Goal: Task Accomplishment & Management: Complete application form

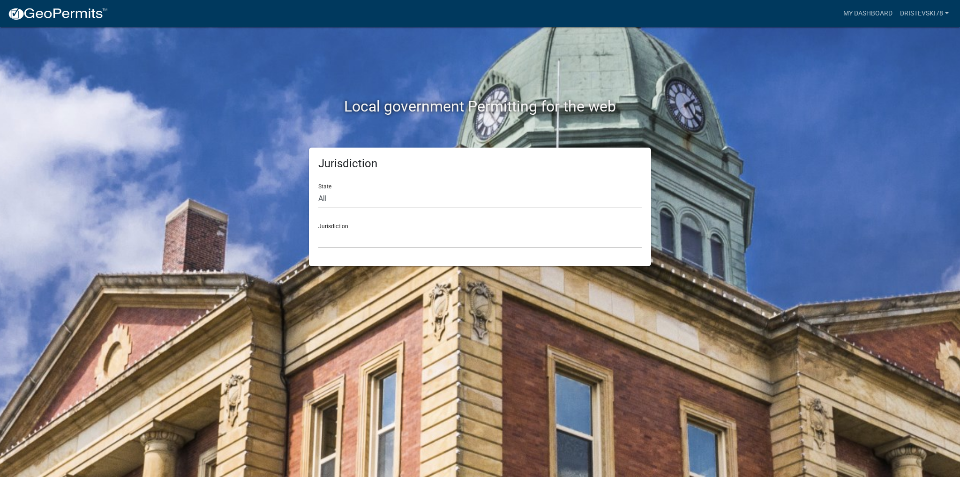
click at [363, 210] on form "State All [US_STATE] [US_STATE] [US_STATE] [US_STATE] [US_STATE] [US_STATE] [US…" at bounding box center [479, 212] width 323 height 72
click at [362, 246] on select "[GEOGRAPHIC_DATA], [US_STATE] [GEOGRAPHIC_DATA], [US_STATE][PERSON_NAME][GEOGRA…" at bounding box center [479, 238] width 323 height 19
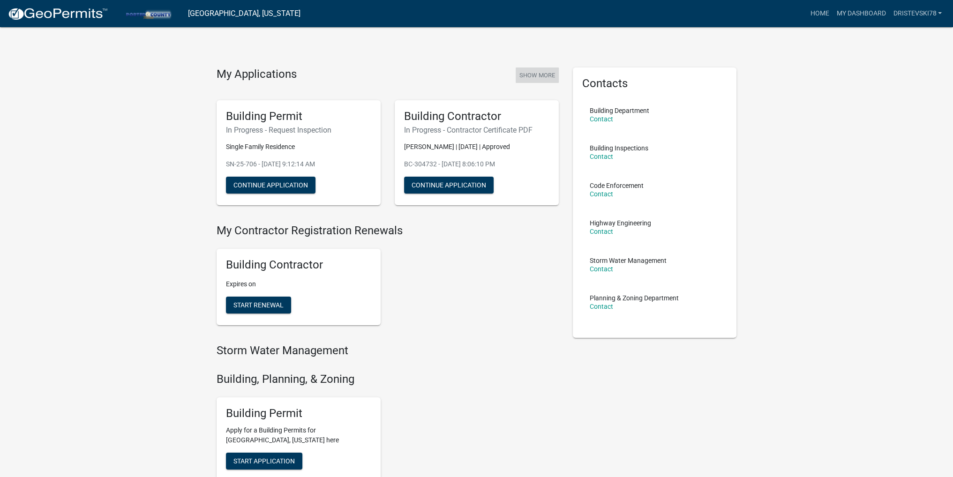
click at [541, 70] on button "Show More" at bounding box center [537, 75] width 43 height 15
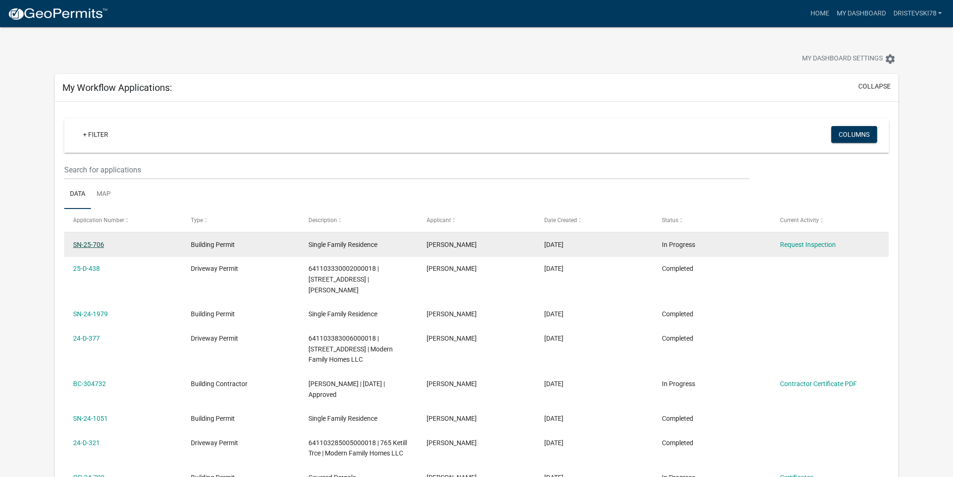
click at [91, 246] on link "SN-25-706" at bounding box center [88, 245] width 31 height 8
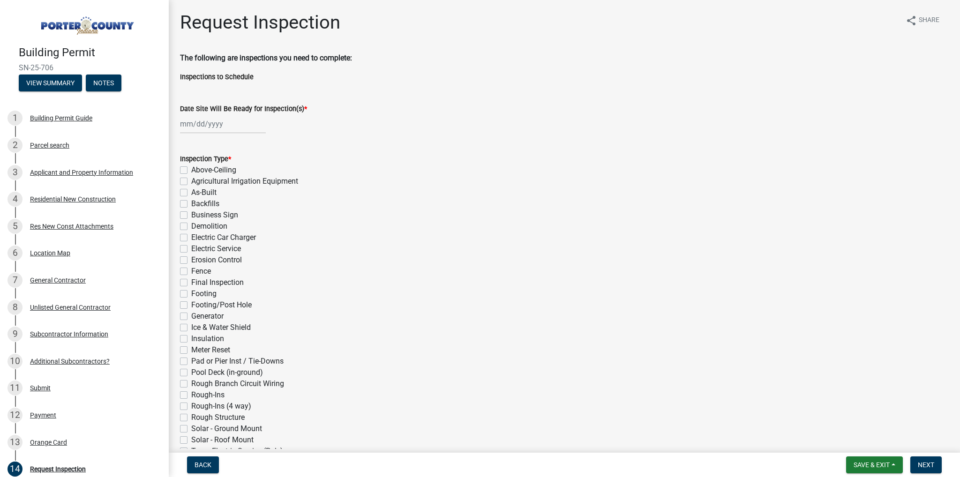
select select "8"
select select "2025"
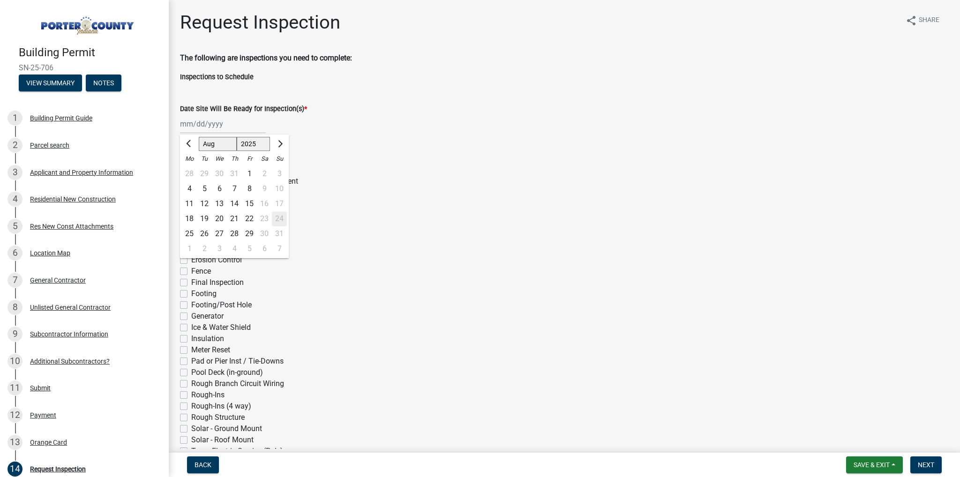
click at [183, 125] on div "[PERSON_NAME] Feb Mar Apr [PERSON_NAME][DATE] Oct Nov [DATE] 1526 1527 1528 152…" at bounding box center [223, 123] width 86 height 19
click at [190, 232] on div "25" at bounding box center [189, 233] width 15 height 15
type input "[DATE]"
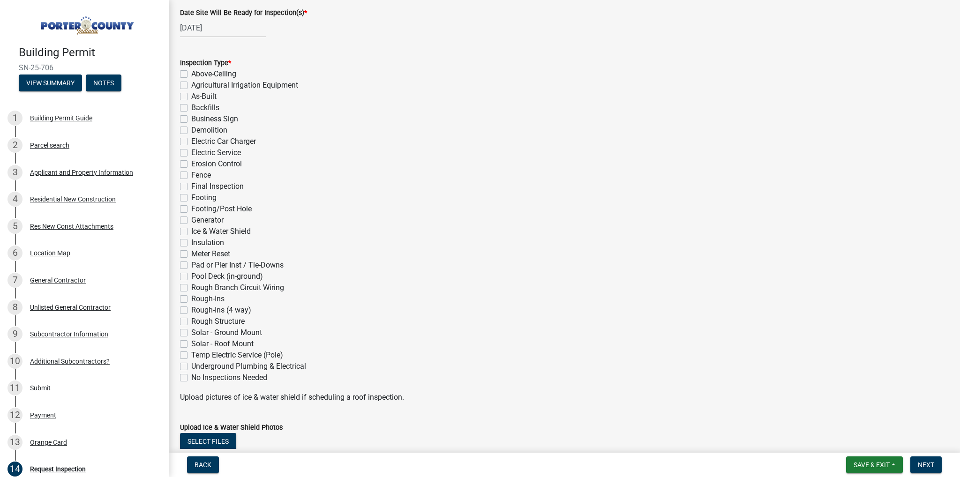
scroll to position [94, 0]
click at [191, 158] on label "Electric Service" at bounding box center [216, 155] width 50 height 11
click at [191, 156] on input "Electric Service" at bounding box center [194, 153] width 6 height 6
checkbox input "true"
checkbox input "false"
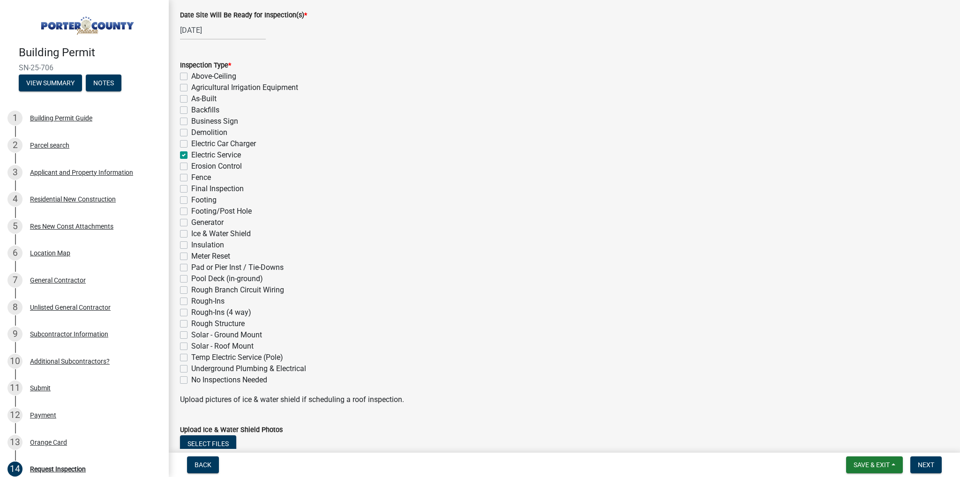
checkbox input "false"
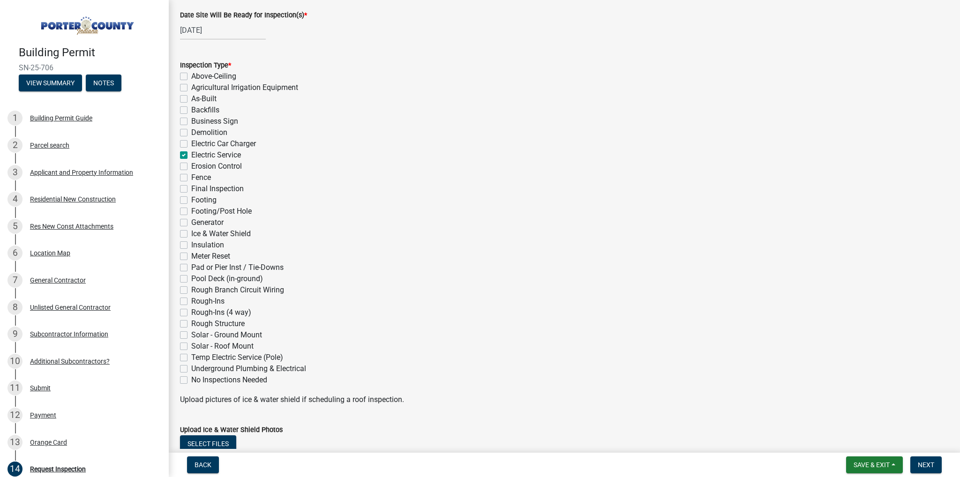
checkbox input "false"
checkbox input "true"
checkbox input "false"
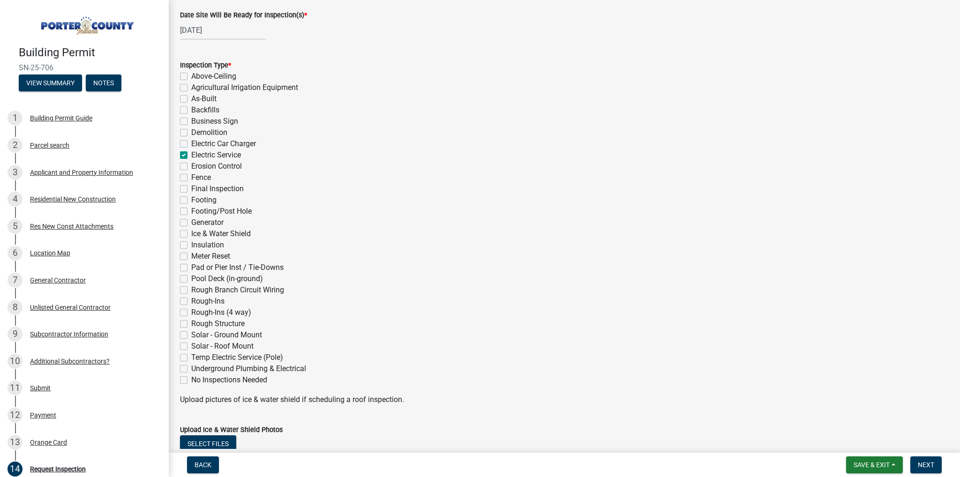
checkbox input "false"
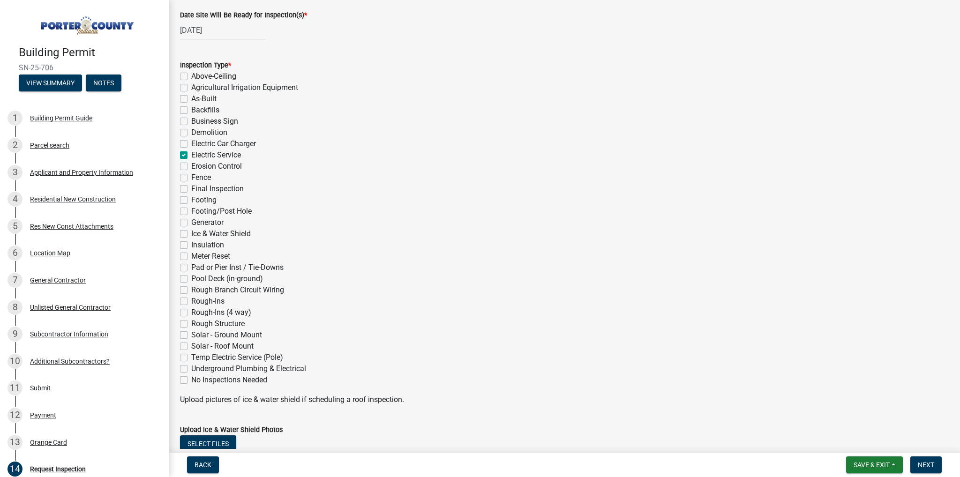
checkbox input "false"
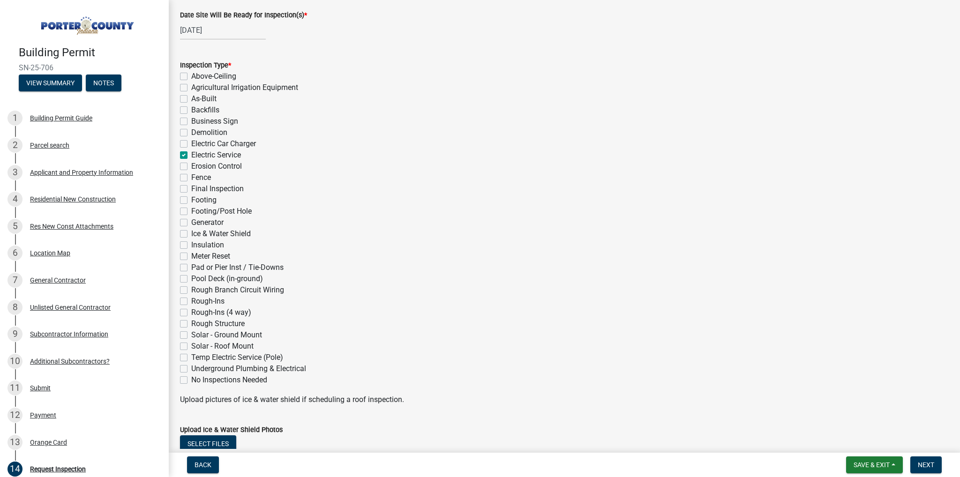
checkbox input "false"
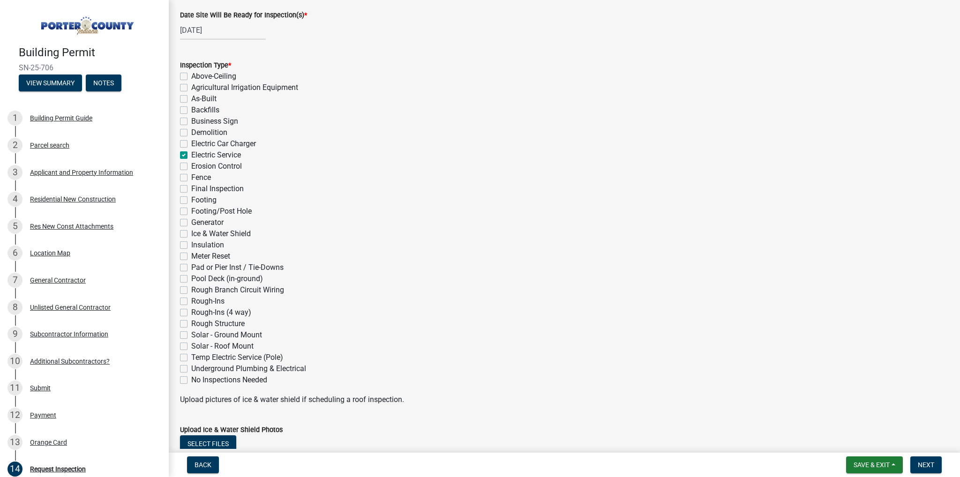
checkbox input "false"
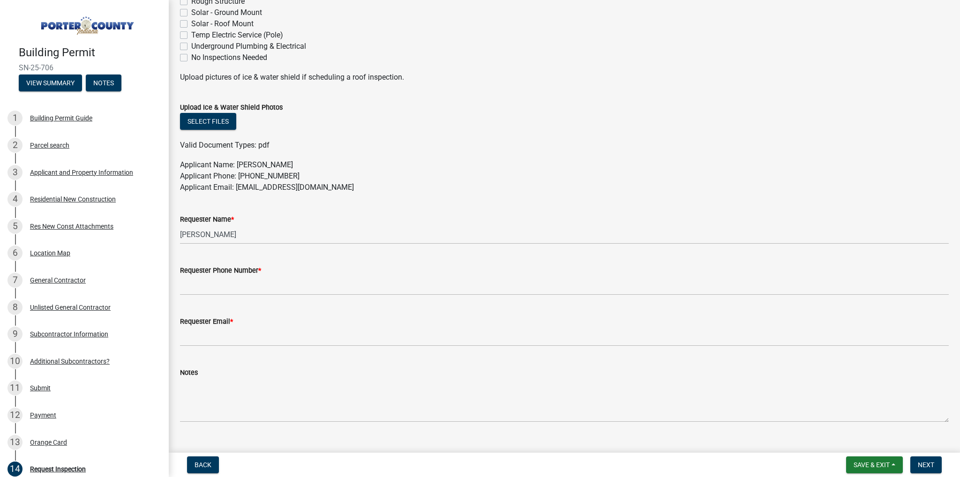
scroll to position [422, 0]
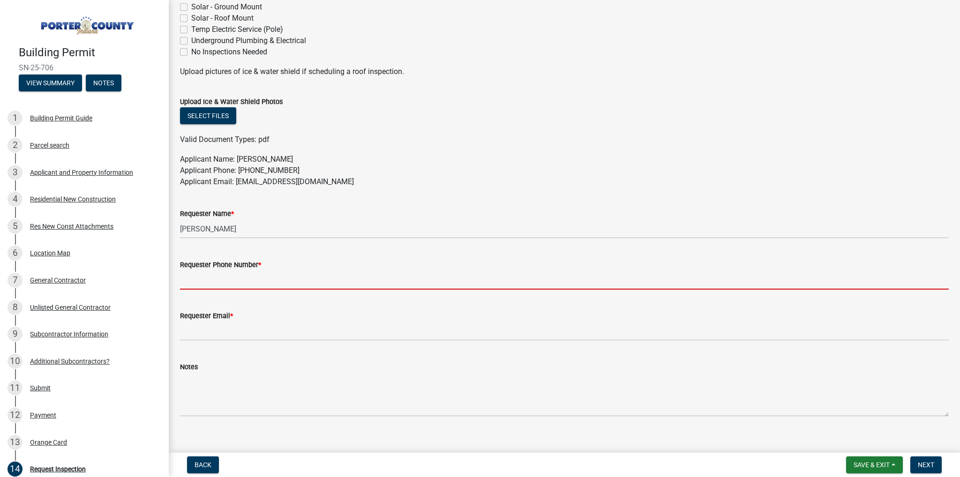
click at [211, 284] on input "Requester Phone Number *" at bounding box center [564, 279] width 769 height 19
type input "2193089769"
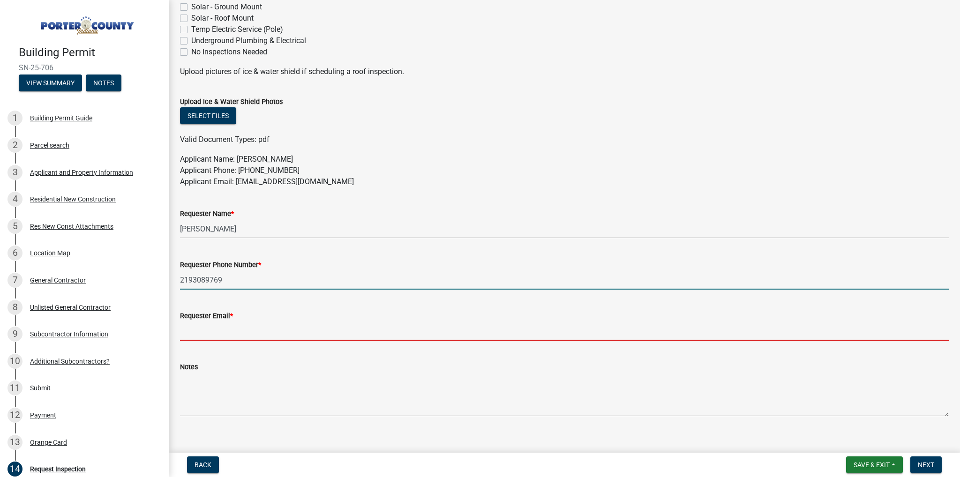
click at [240, 333] on input "Requester Email *" at bounding box center [564, 331] width 769 height 19
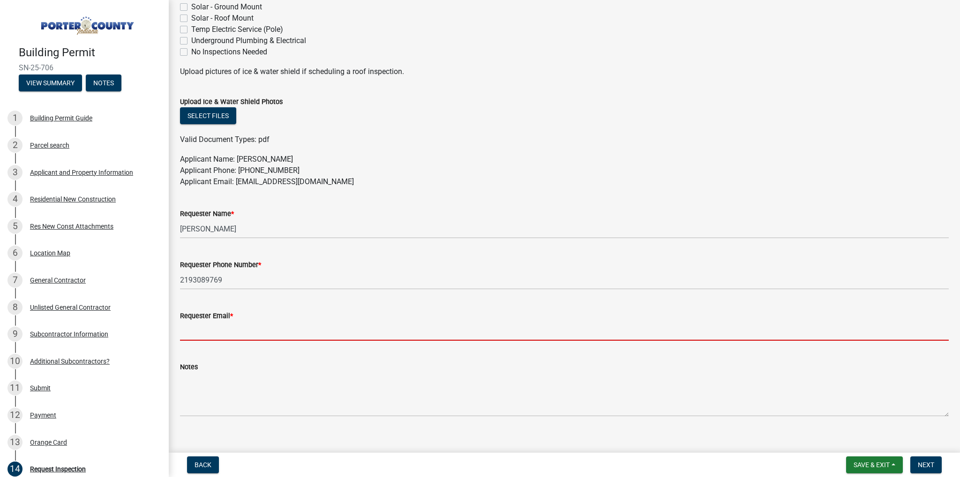
type input "[EMAIL_ADDRESS][DOMAIN_NAME]"
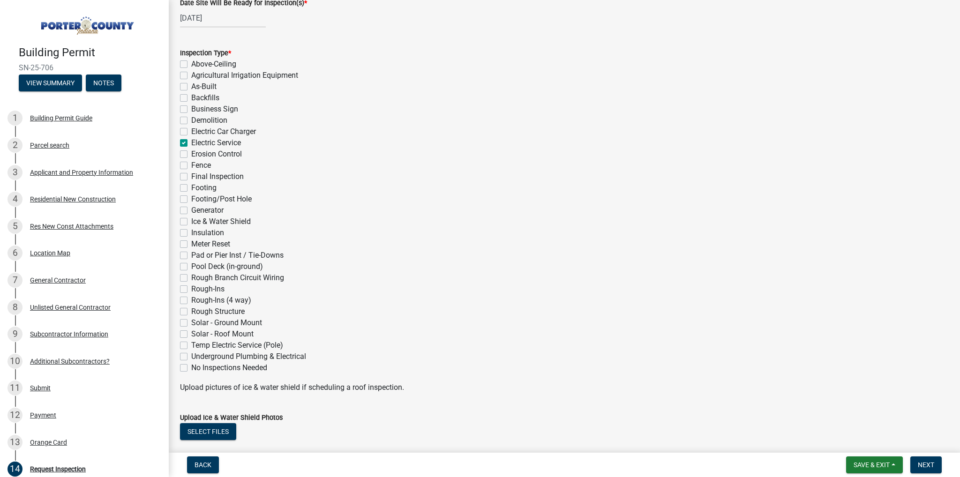
scroll to position [105, 0]
click at [926, 463] on span "Next" at bounding box center [926, 465] width 16 height 8
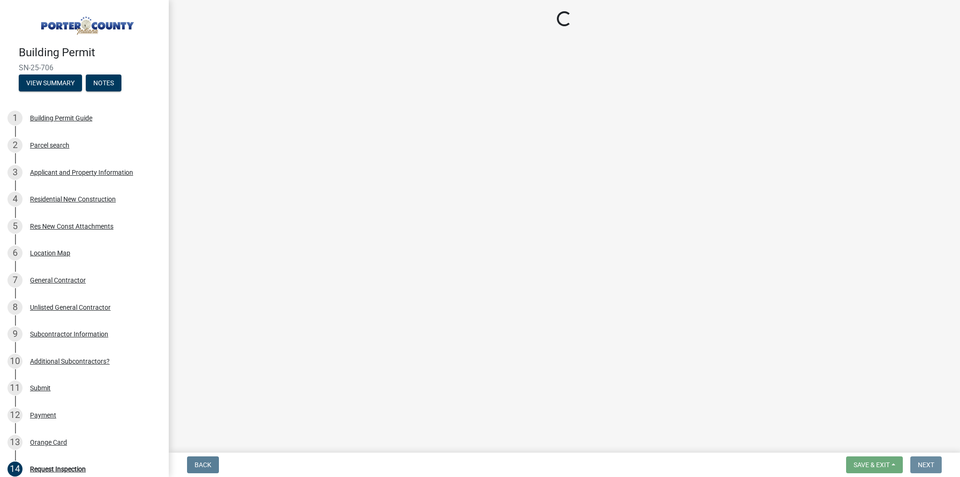
scroll to position [0, 0]
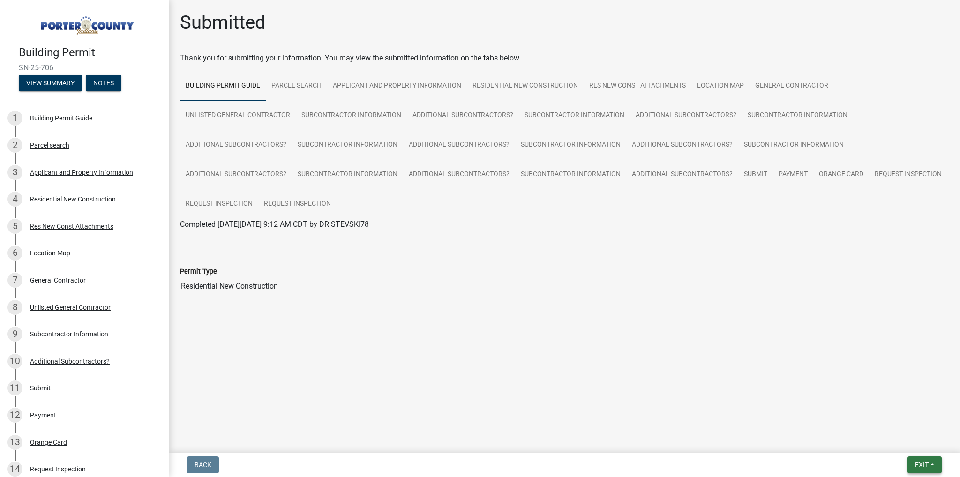
click at [934, 462] on button "Exit" at bounding box center [925, 465] width 34 height 17
click at [908, 443] on button "Save & Exit" at bounding box center [904, 440] width 75 height 23
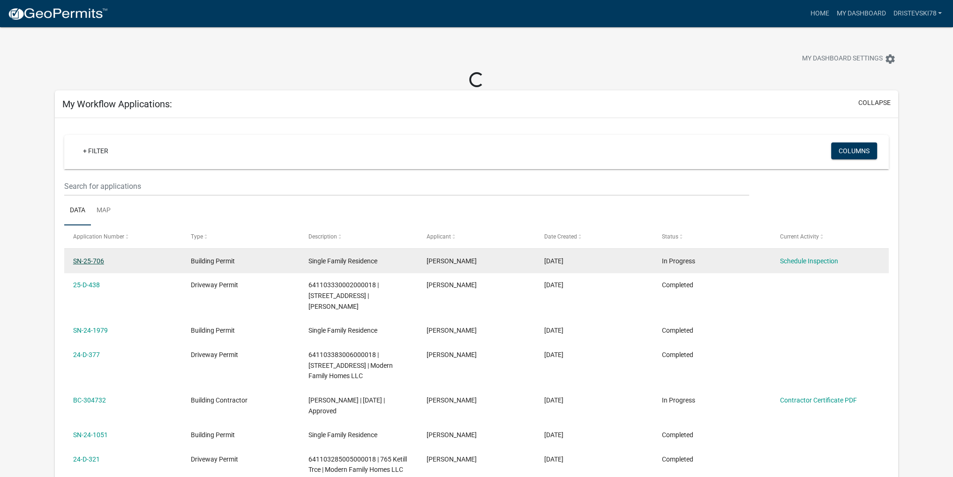
click at [94, 261] on link "SN-25-706" at bounding box center [88, 261] width 31 height 8
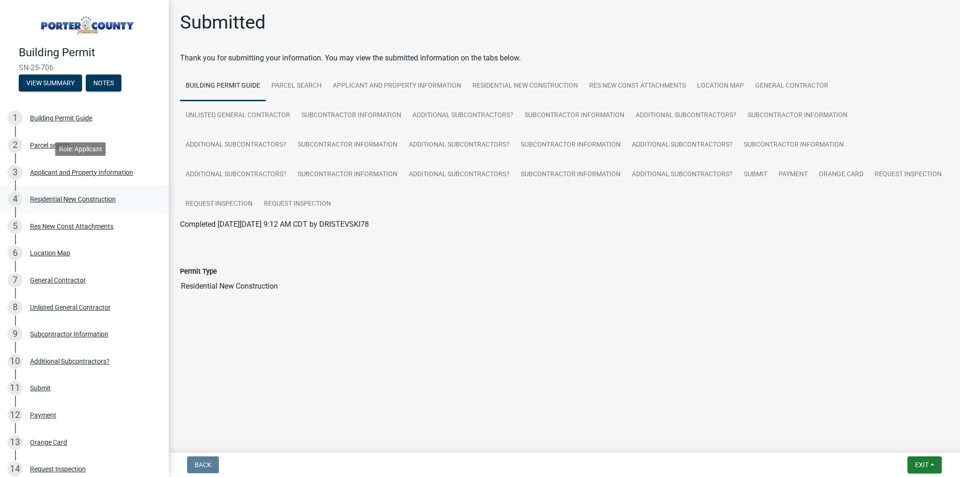
scroll to position [118, 0]
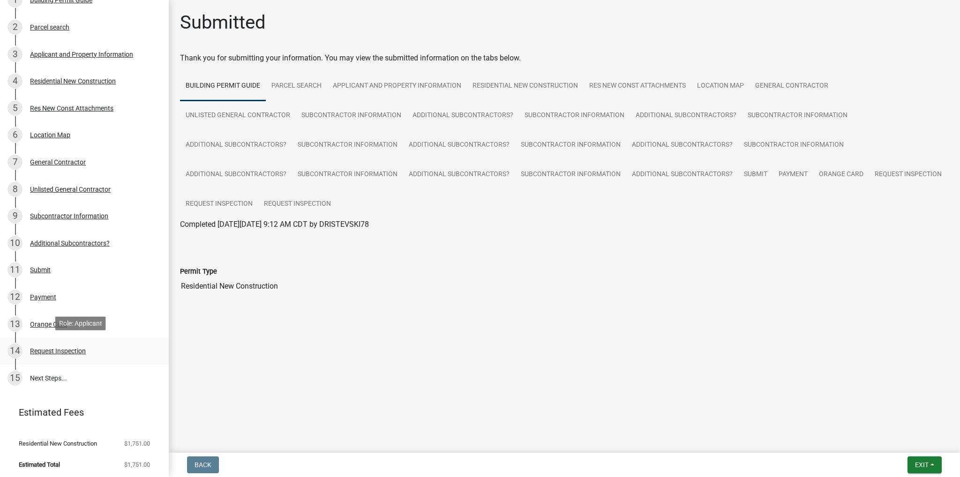
click at [59, 350] on div "Request Inspection" at bounding box center [58, 351] width 56 height 7
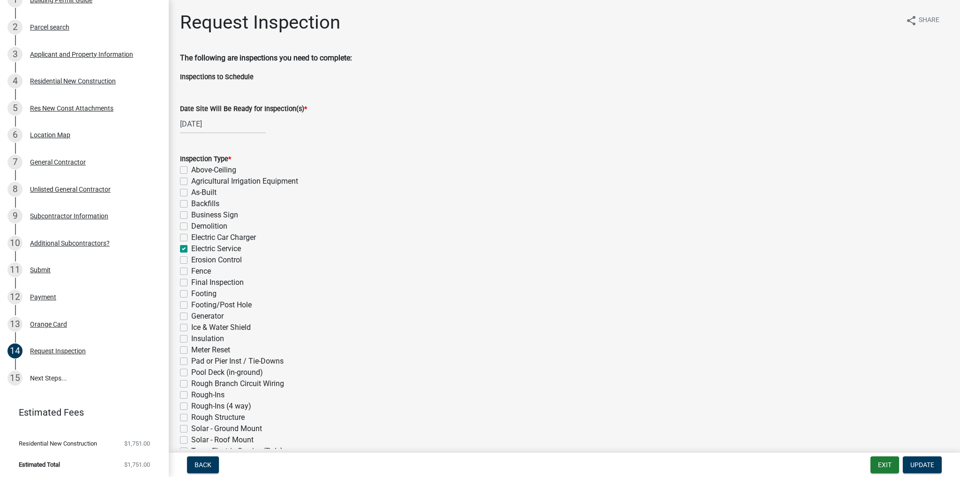
click at [191, 249] on label "Electric Service" at bounding box center [216, 248] width 50 height 11
click at [191, 249] on input "Electric Service" at bounding box center [194, 246] width 6 height 6
checkbox input "false"
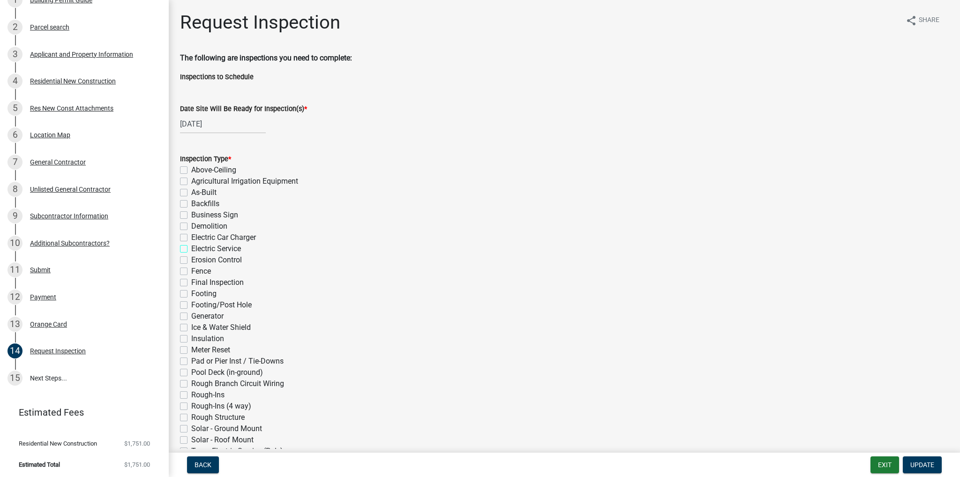
checkbox input "false"
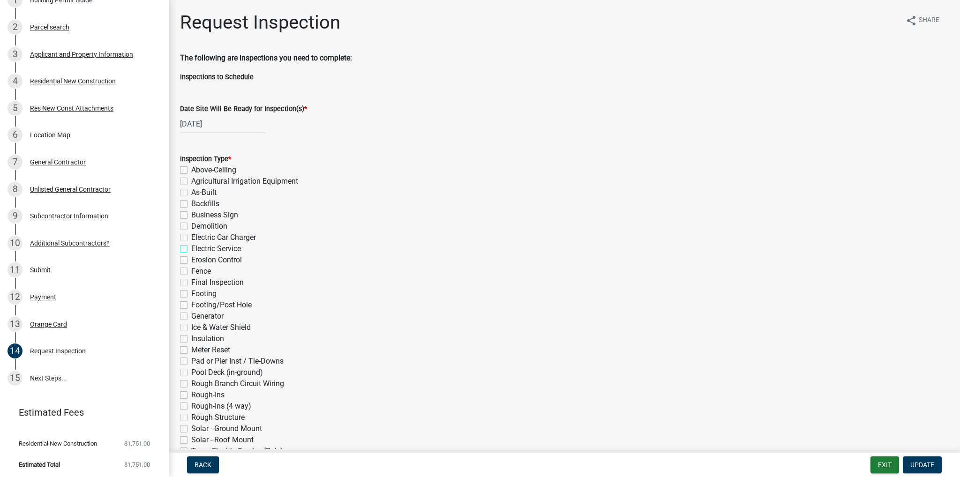
checkbox input "false"
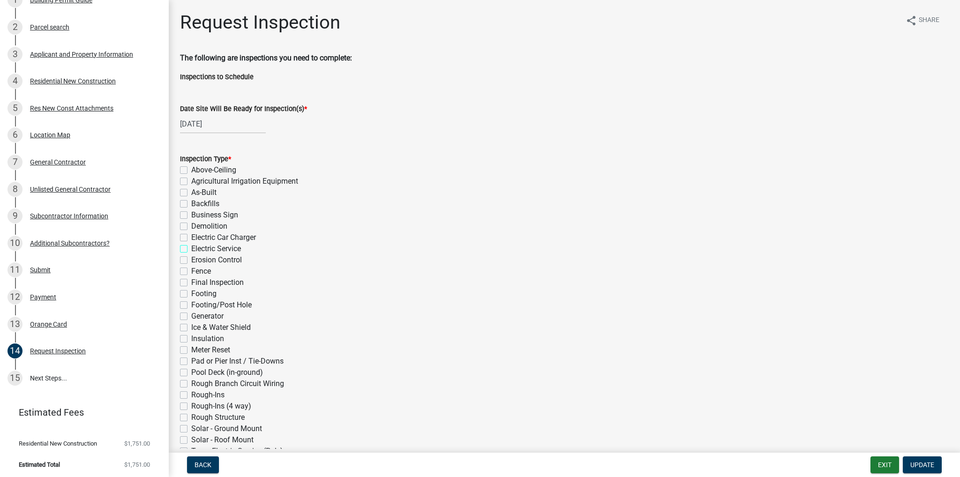
checkbox input "false"
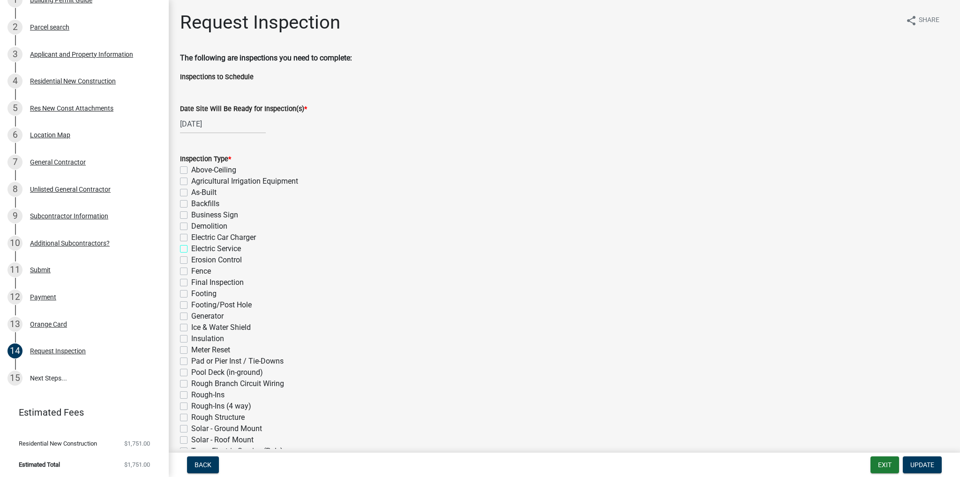
checkbox input "false"
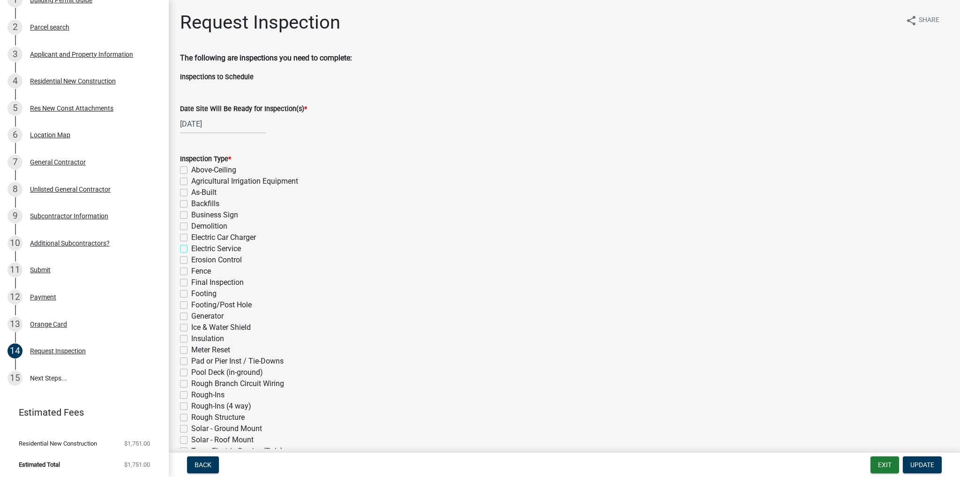
checkbox input "false"
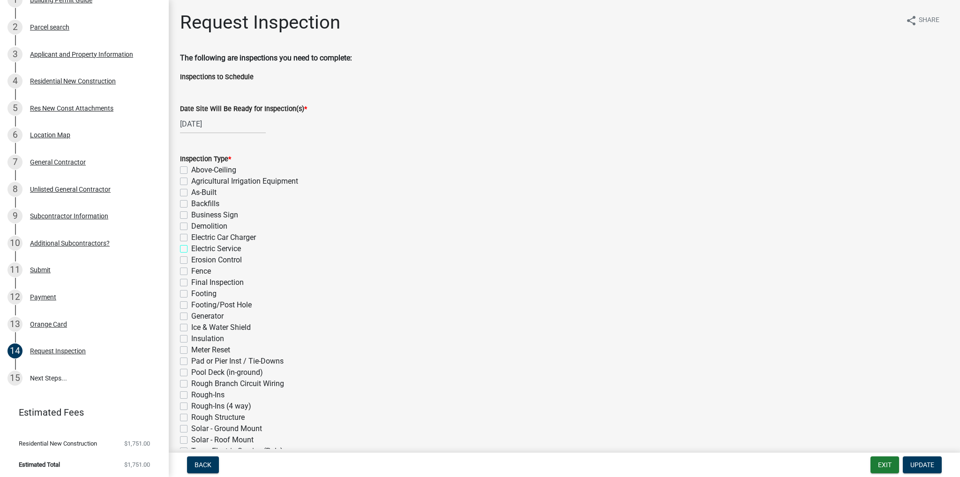
checkbox input "false"
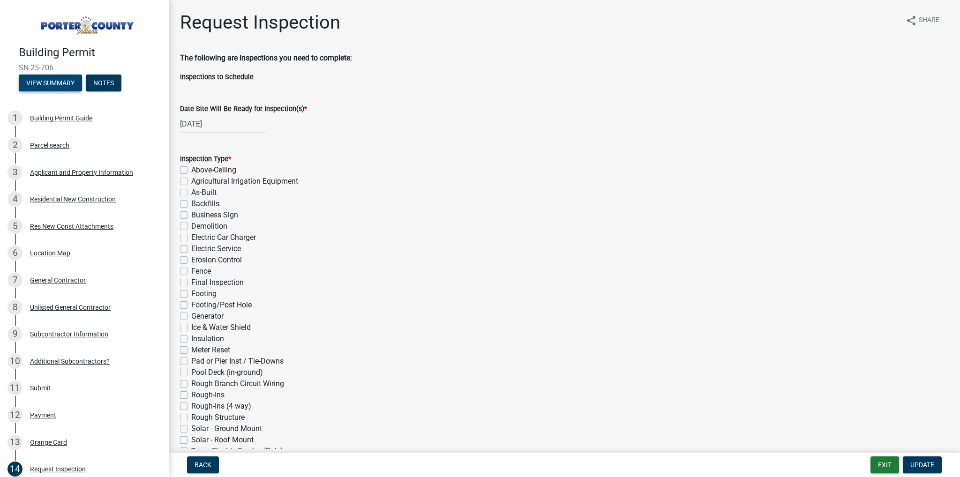
click at [41, 83] on button "View Summary" at bounding box center [50, 83] width 63 height 17
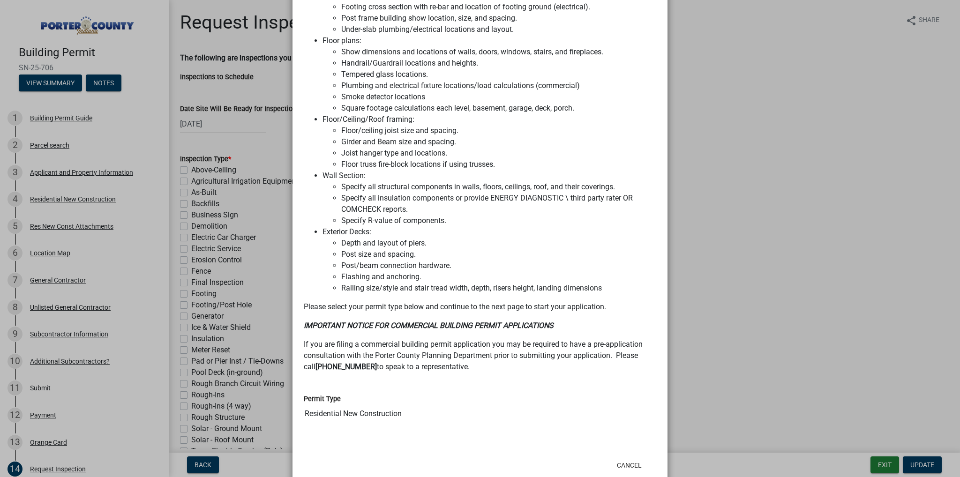
scroll to position [926, 0]
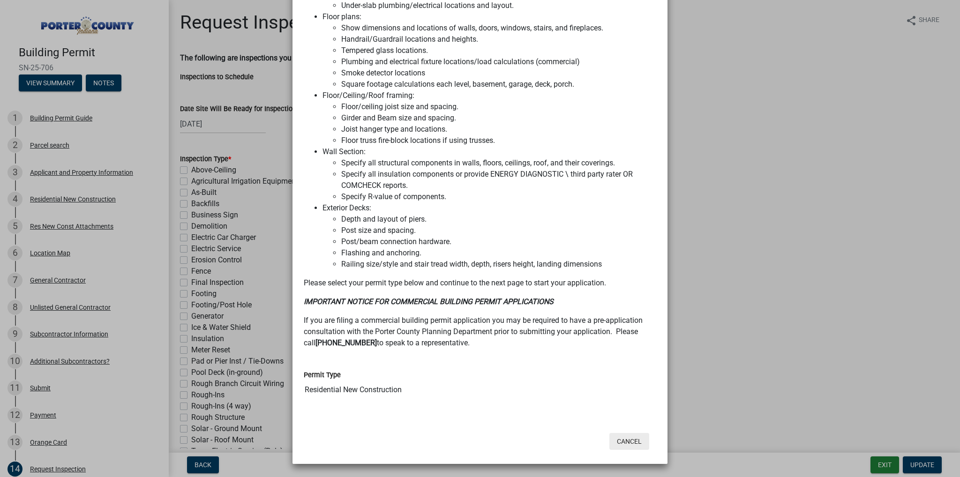
click at [622, 437] on button "Cancel" at bounding box center [629, 441] width 40 height 17
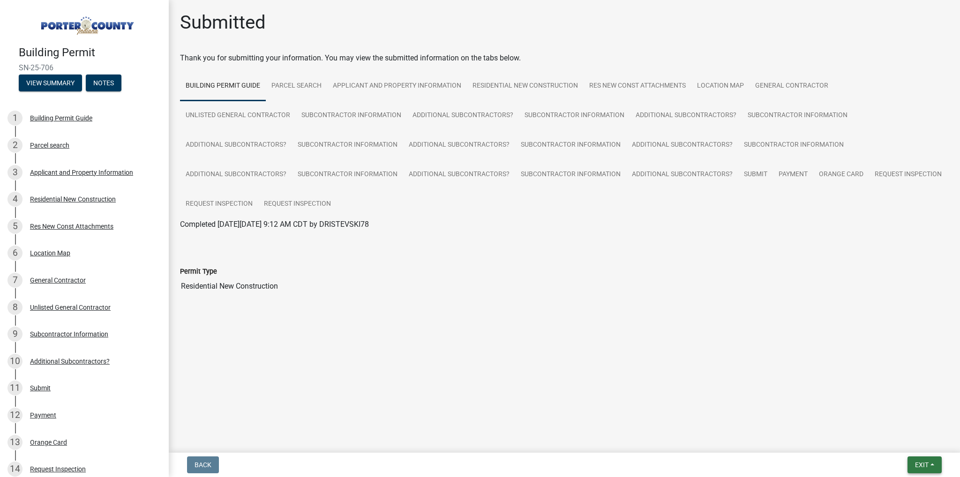
click at [932, 465] on button "Exit" at bounding box center [925, 465] width 34 height 17
click at [900, 442] on button "Save & Exit" at bounding box center [904, 440] width 75 height 23
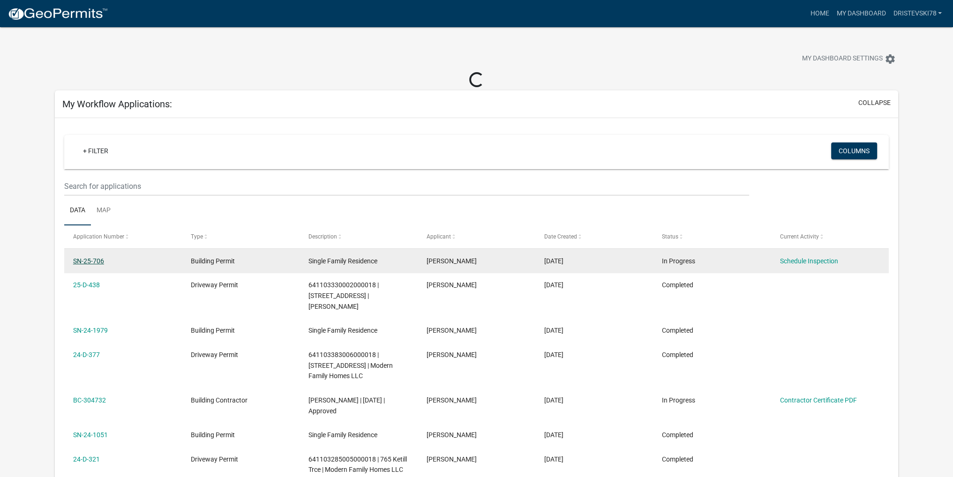
click at [98, 262] on link "SN-25-706" at bounding box center [88, 261] width 31 height 8
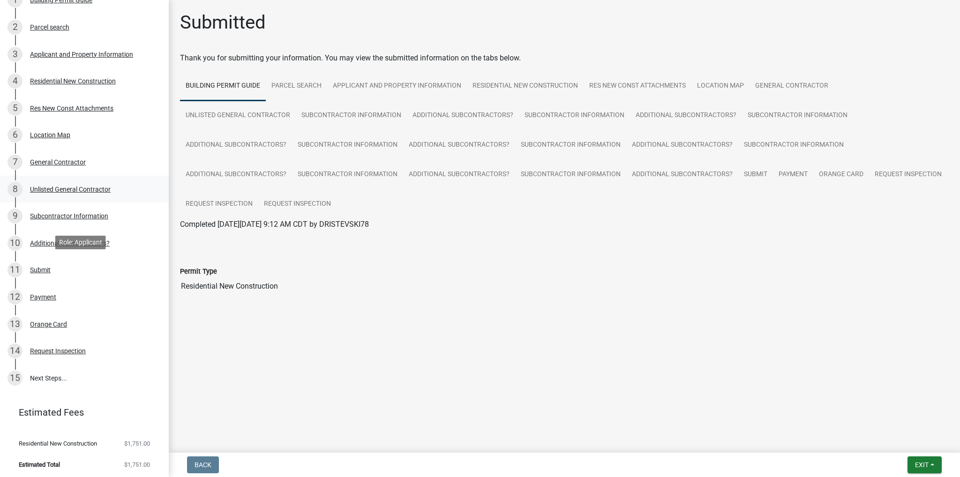
scroll to position [118, 0]
click at [71, 348] on div "Request Inspection" at bounding box center [58, 351] width 56 height 7
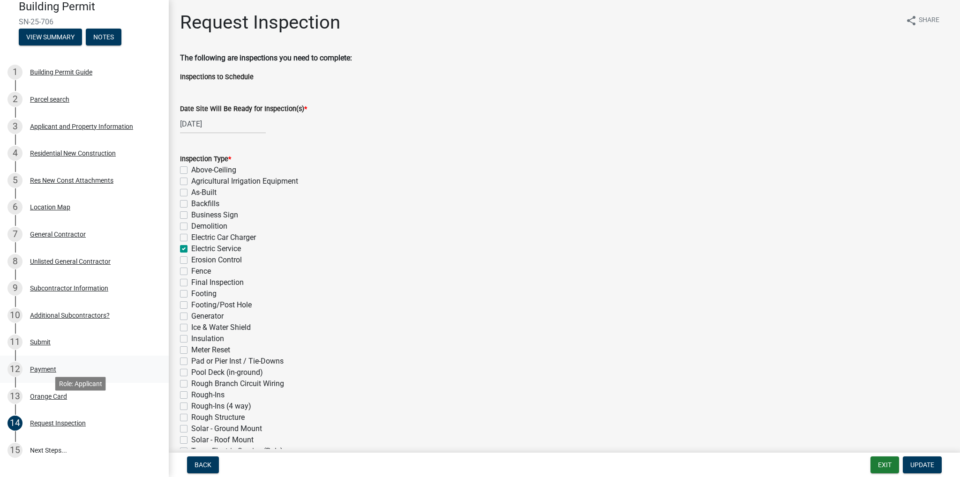
scroll to position [0, 0]
